Goal: Task Accomplishment & Management: Use online tool/utility

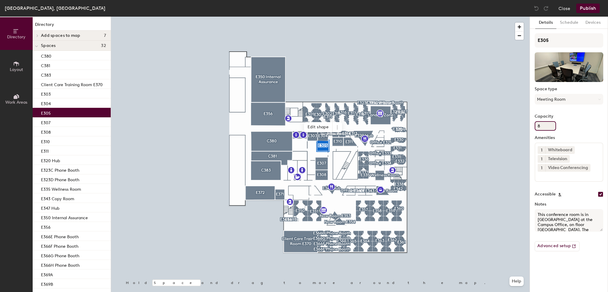
drag, startPoint x: 536, startPoint y: 126, endPoint x: 532, endPoint y: 126, distance: 4.5
click at [532, 126] on div "Details Schedule Devices E305 Space type Meeting Room Capacity 8 Amenities 1 Wh…" at bounding box center [569, 154] width 78 height 275
type input "6"
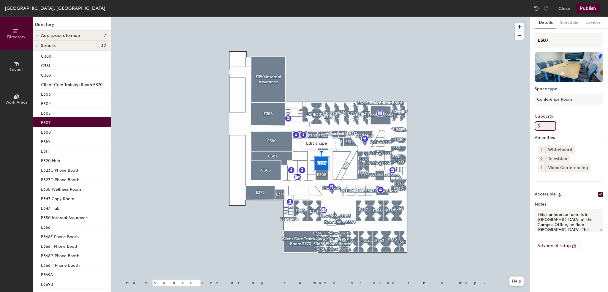
click at [522, 126] on div "Directory Layout Work Areas Directory Add spaces to map 7 E320 Hub E322 Copy Ro…" at bounding box center [304, 154] width 608 height 275
click at [551, 124] on input "5" at bounding box center [545, 125] width 21 height 9
click at [541, 126] on input "Capacity" at bounding box center [545, 125] width 21 height 9
type input "10"
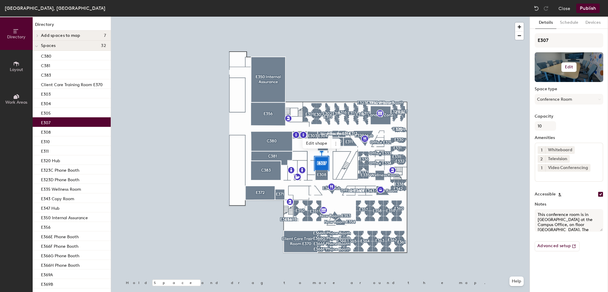
click at [570, 67] on h6 "Edit" at bounding box center [569, 67] width 8 height 5
click at [560, 84] on input "file" at bounding box center [574, 84] width 68 height 9
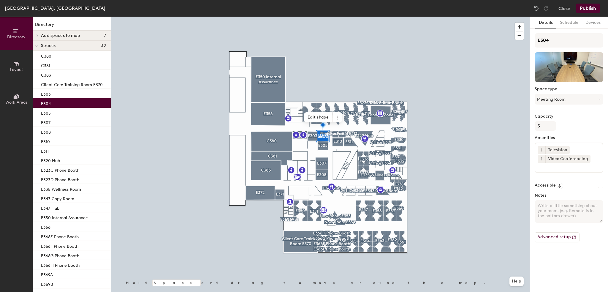
click at [587, 9] on button "Publish" at bounding box center [587, 8] width 23 height 9
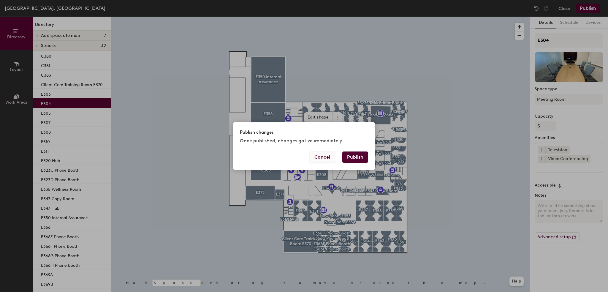
click at [321, 157] on button "Cancel" at bounding box center [322, 156] width 26 height 11
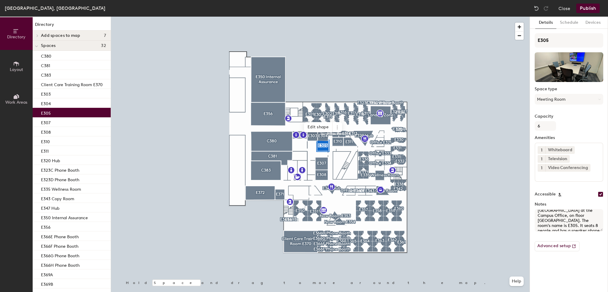
scroll to position [13, 0]
drag, startPoint x: 540, startPoint y: 221, endPoint x: 535, endPoint y: 221, distance: 4.5
click at [535, 221] on textarea "This conference room is in [GEOGRAPHIC_DATA] at the Campus Office, on floor [GE…" at bounding box center [569, 220] width 69 height 23
type textarea "This conference room is in [GEOGRAPHIC_DATA] at the Campus Office, on floor [GE…"
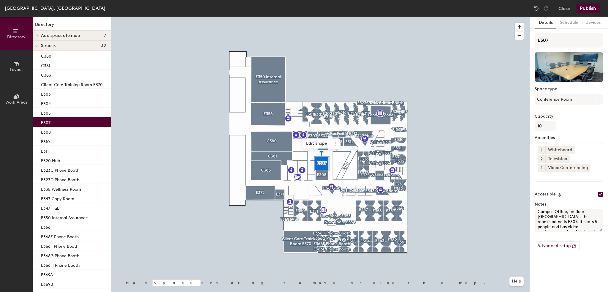
drag, startPoint x: 539, startPoint y: 219, endPoint x: 531, endPoint y: 222, distance: 8.6
click at [531, 222] on div "Details Schedule Devices E307 Space type Conference Room Capacity 10 Amenities …" at bounding box center [569, 154] width 78 height 275
click at [540, 220] on textarea "This conference room is in [GEOGRAPHIC_DATA] at the Campus Office, on floor [GE…" at bounding box center [569, 220] width 69 height 23
type textarea "This conference room is in [GEOGRAPHIC_DATA] at the Campus Office, on floor [GE…"
click at [584, 13] on button "Publish" at bounding box center [587, 8] width 23 height 9
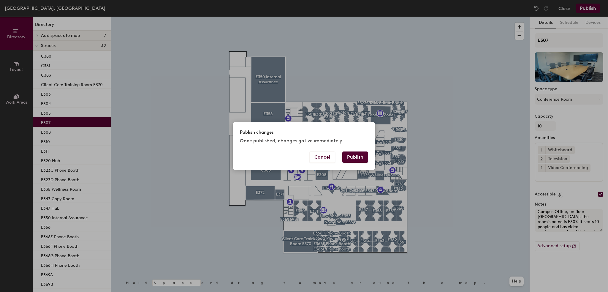
click at [363, 156] on button "Publish" at bounding box center [355, 156] width 26 height 11
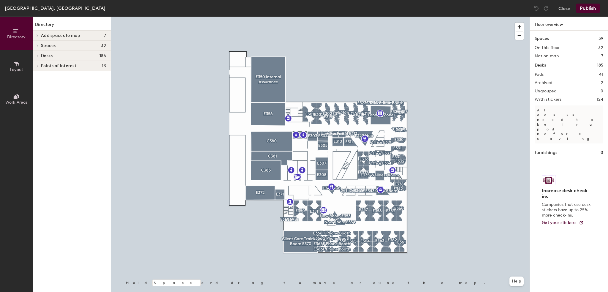
click at [325, 17] on div at bounding box center [320, 17] width 419 height 0
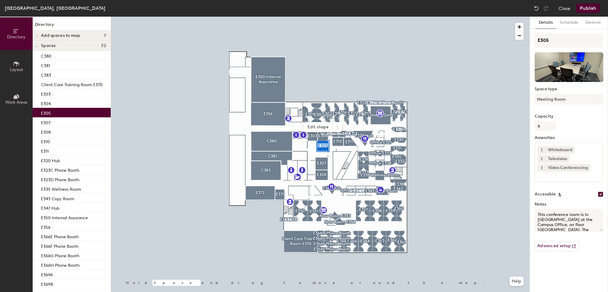
click at [585, 9] on button "Publish" at bounding box center [587, 8] width 23 height 9
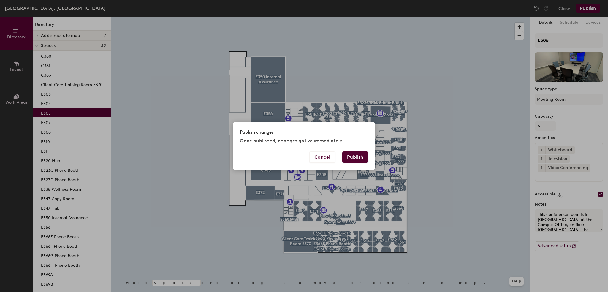
click at [352, 158] on button "Publish" at bounding box center [355, 156] width 26 height 11
